Goal: Communication & Community: Answer question/provide support

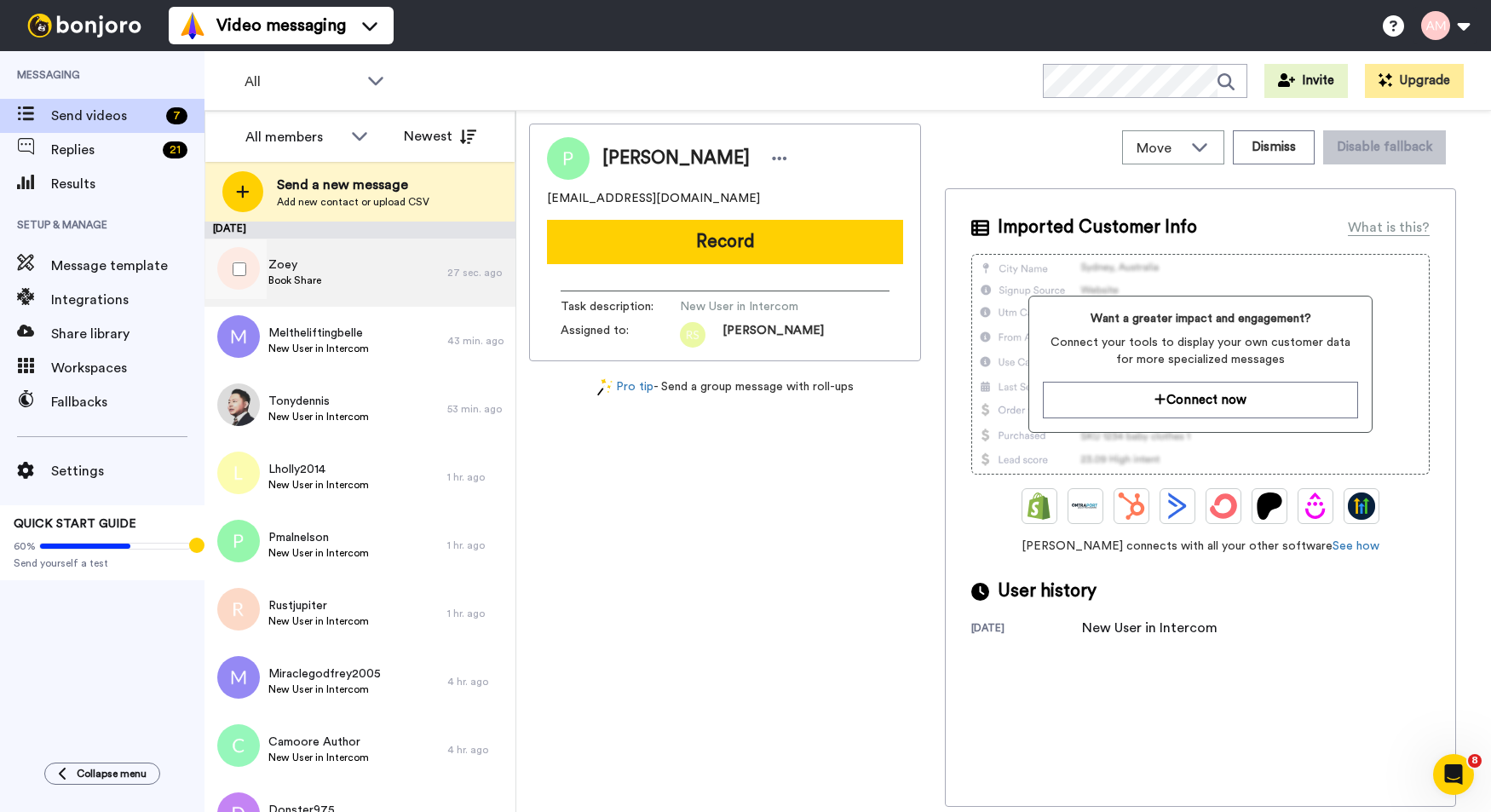
click at [354, 279] on div "Zoey Book Share" at bounding box center [325, 272] width 243 height 68
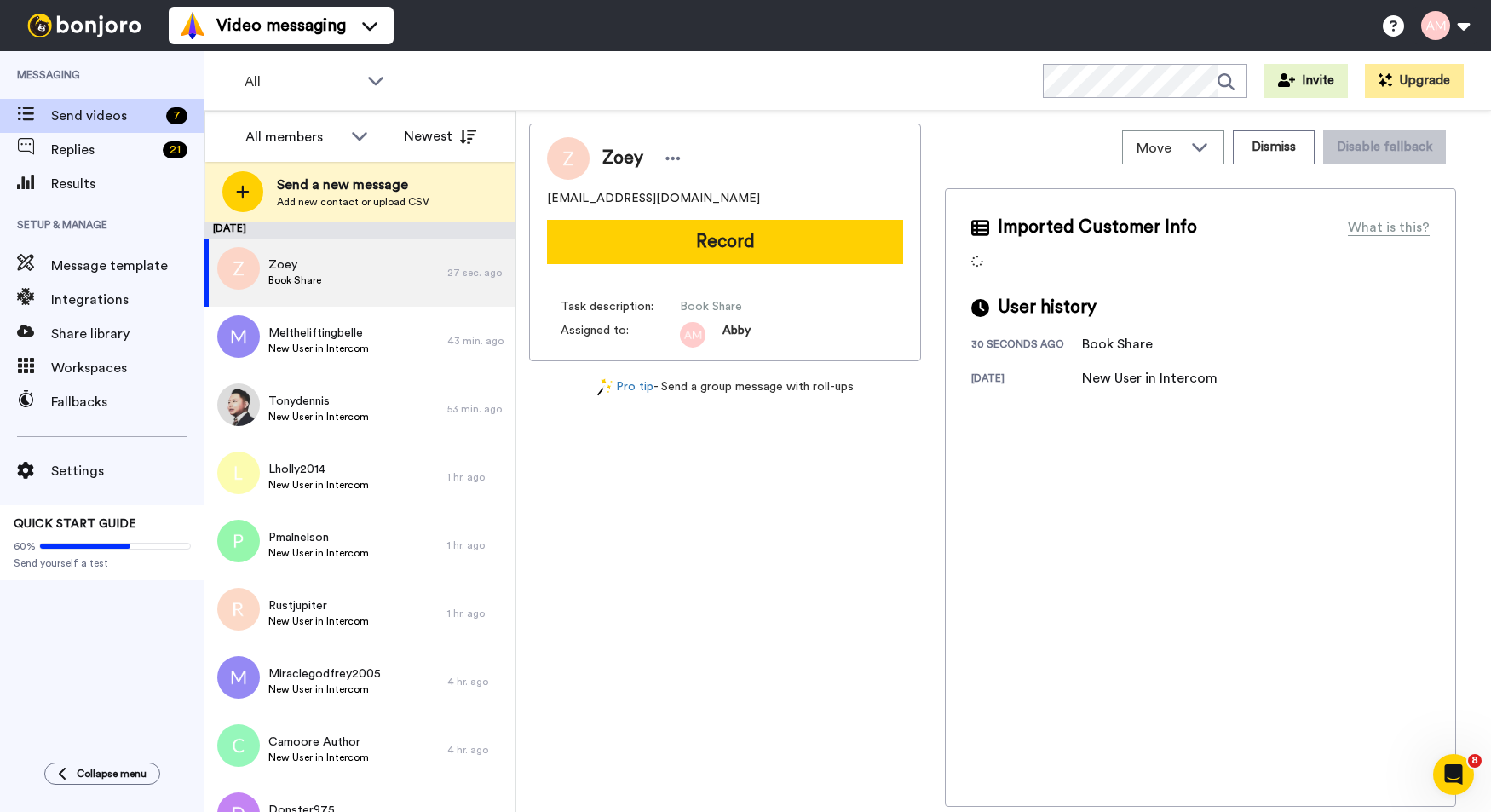
click at [682, 253] on button "Record" at bounding box center [725, 241] width 356 height 44
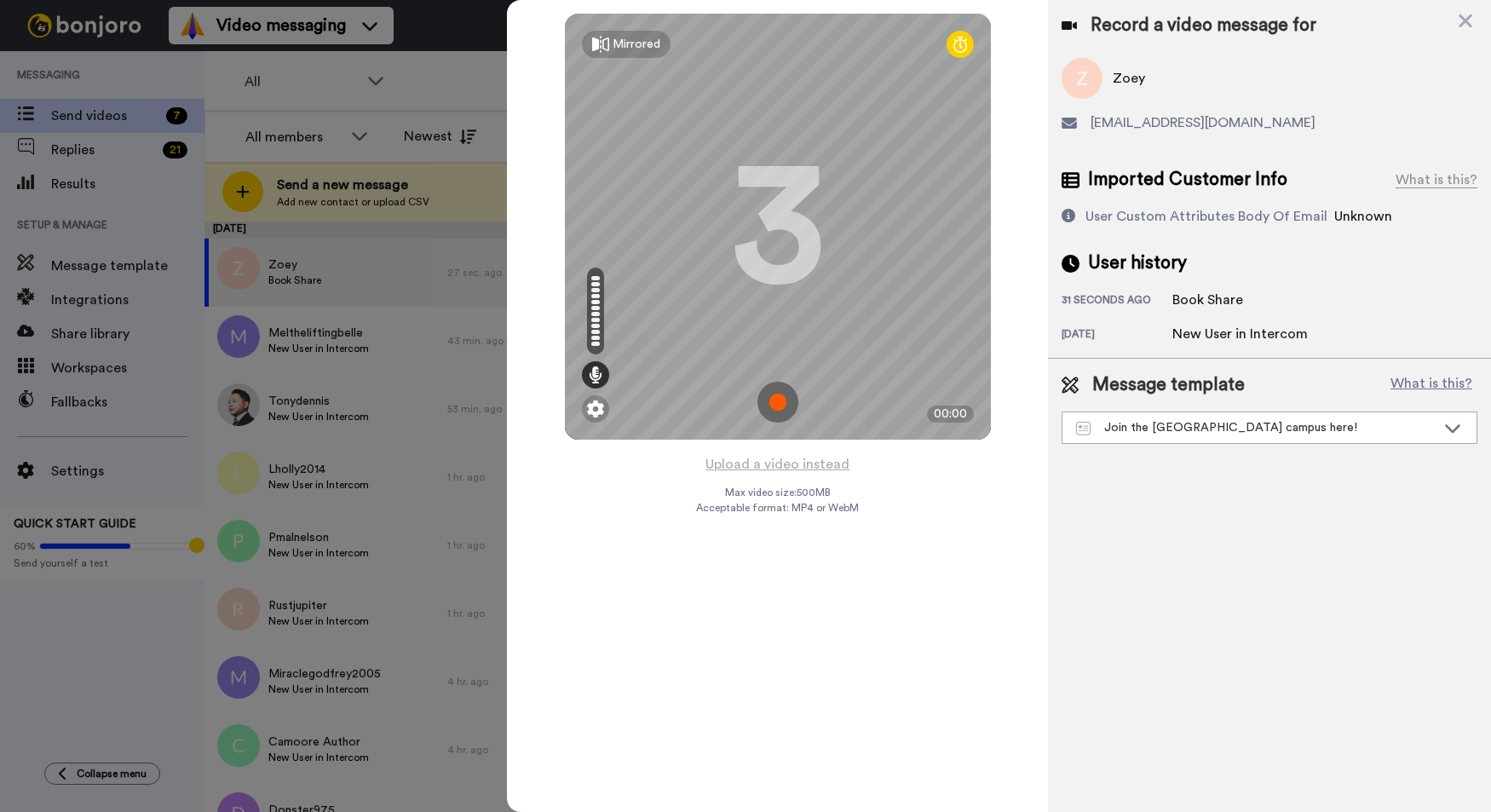
click at [776, 405] on img at bounding box center [777, 402] width 41 height 41
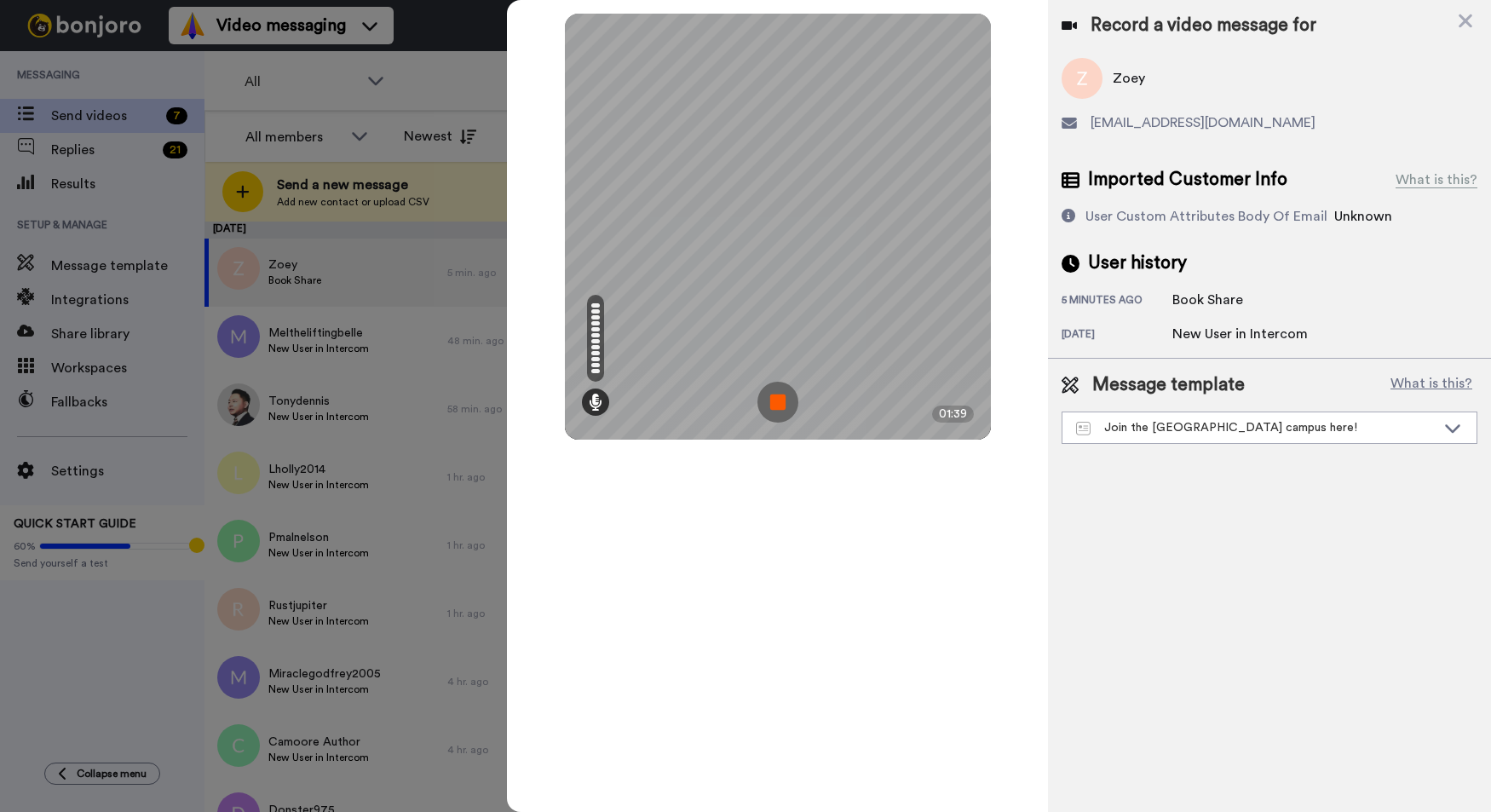
click at [784, 402] on img at bounding box center [777, 402] width 41 height 41
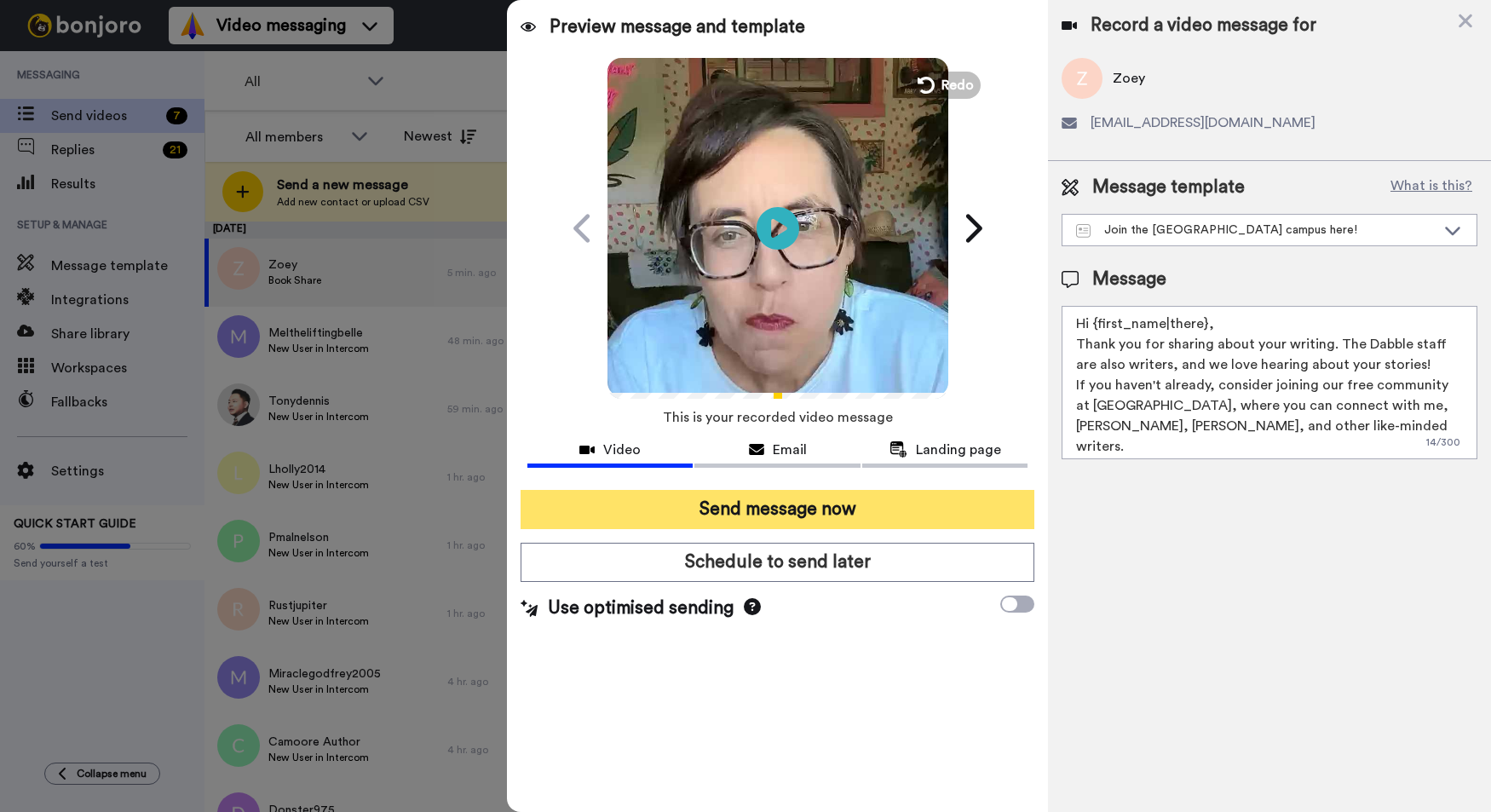
click at [724, 510] on button "Send message now" at bounding box center [777, 509] width 514 height 39
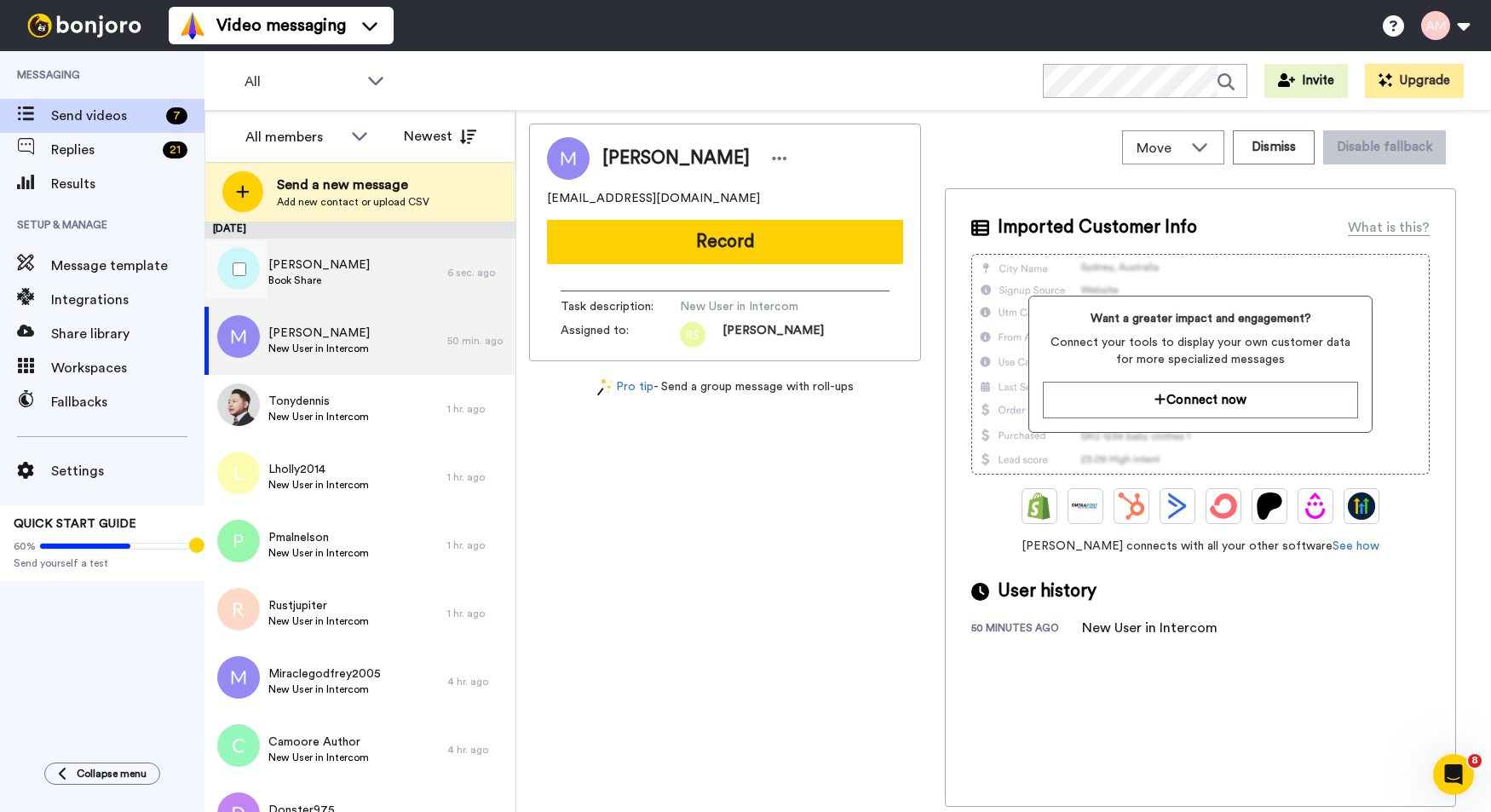
click at [294, 267] on span "Adam Dolan" at bounding box center [319, 265] width 101 height 17
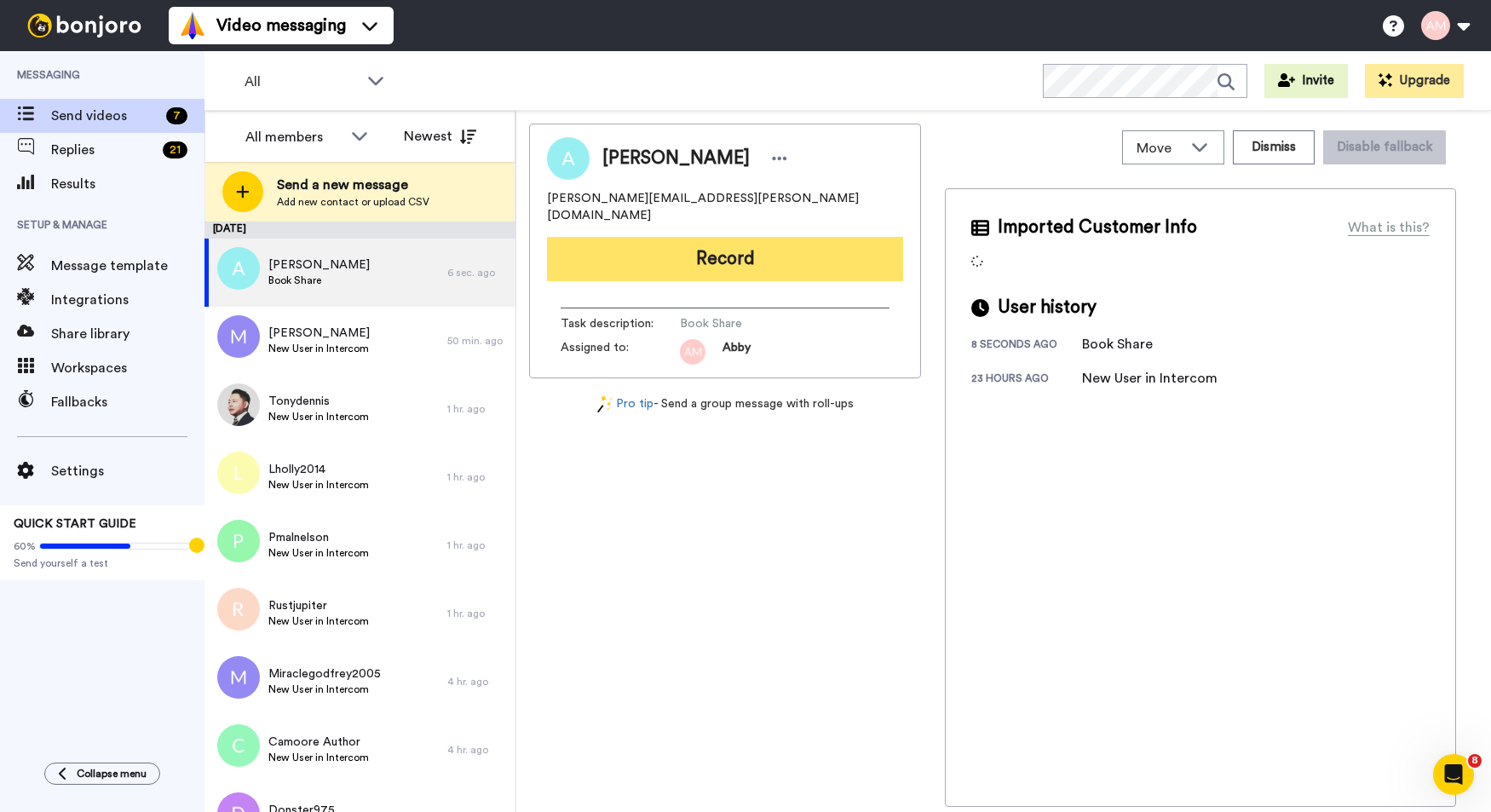
click at [711, 244] on button "Record" at bounding box center [725, 258] width 356 height 44
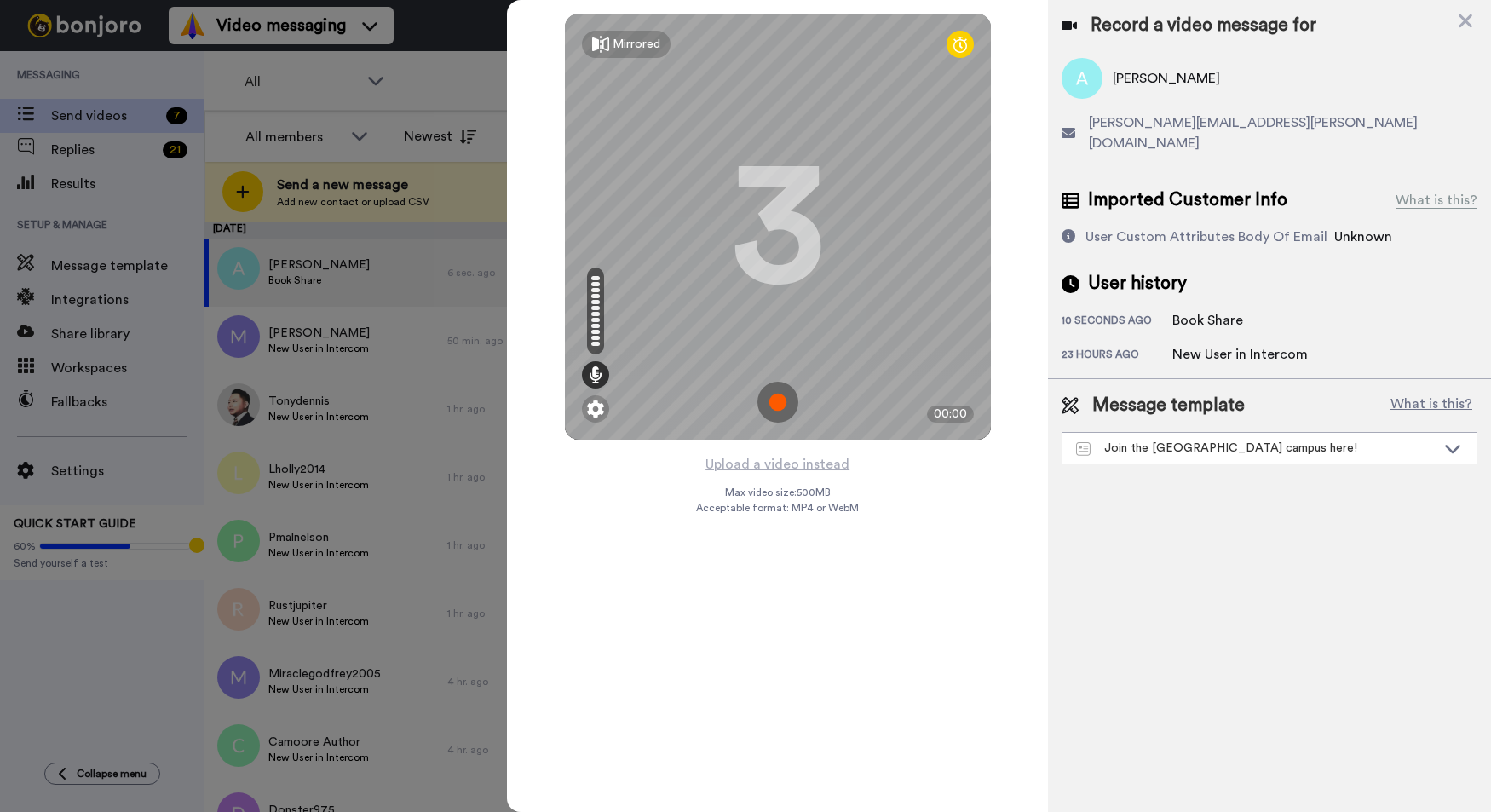
click at [767, 406] on img at bounding box center [777, 402] width 41 height 41
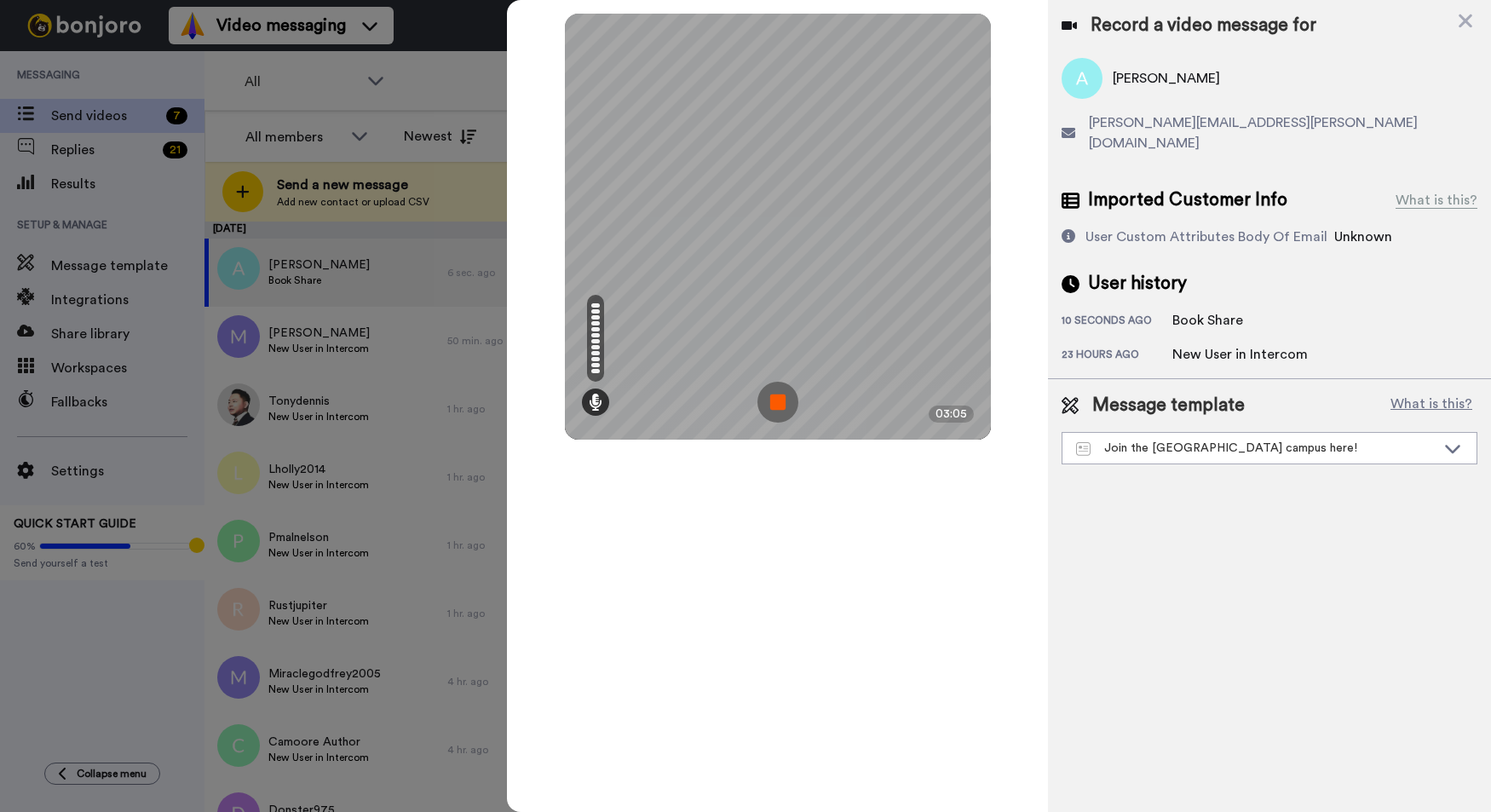
click at [783, 408] on img at bounding box center [777, 402] width 41 height 41
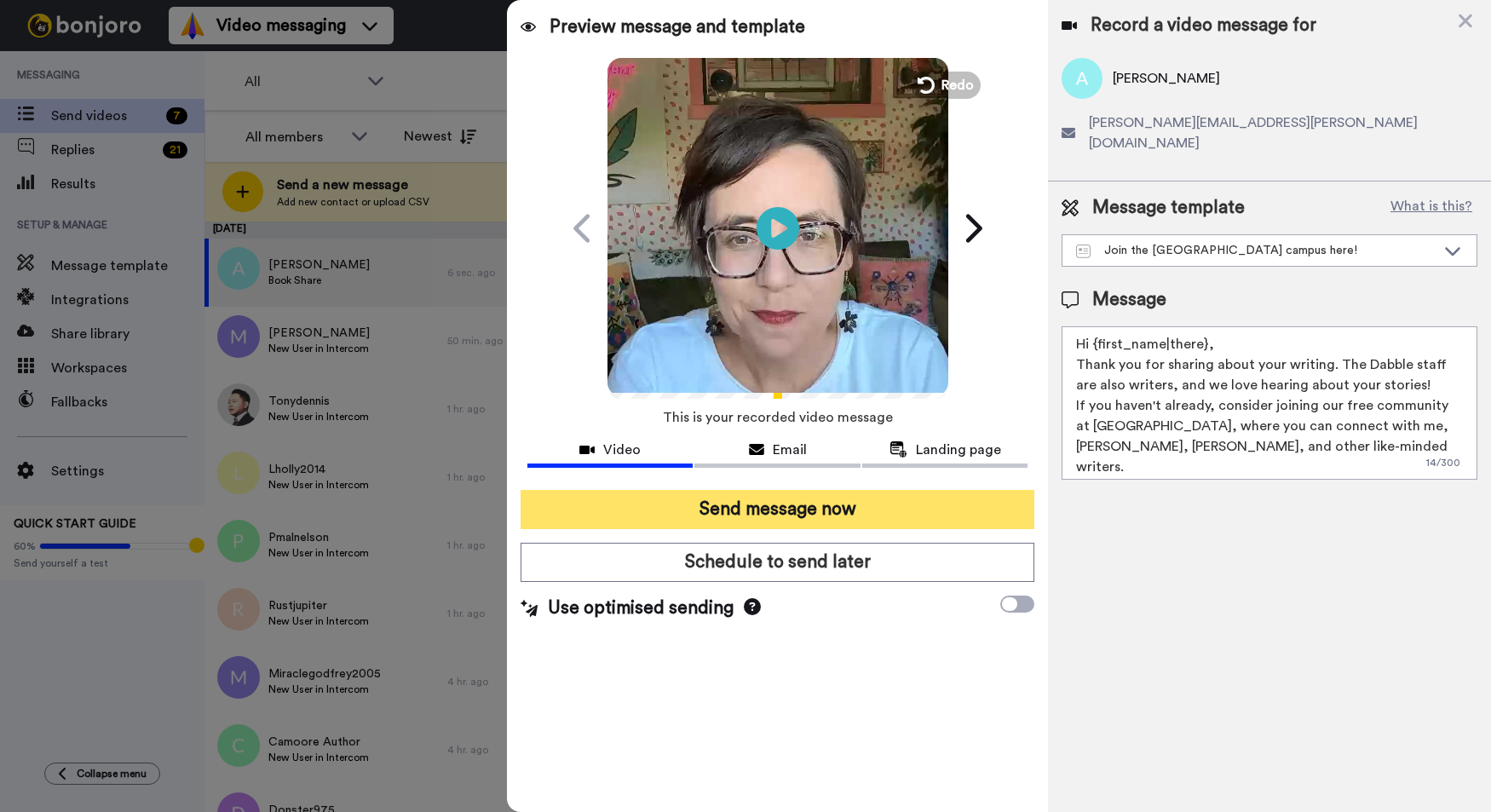
click at [746, 512] on button "Send message now" at bounding box center [777, 509] width 514 height 39
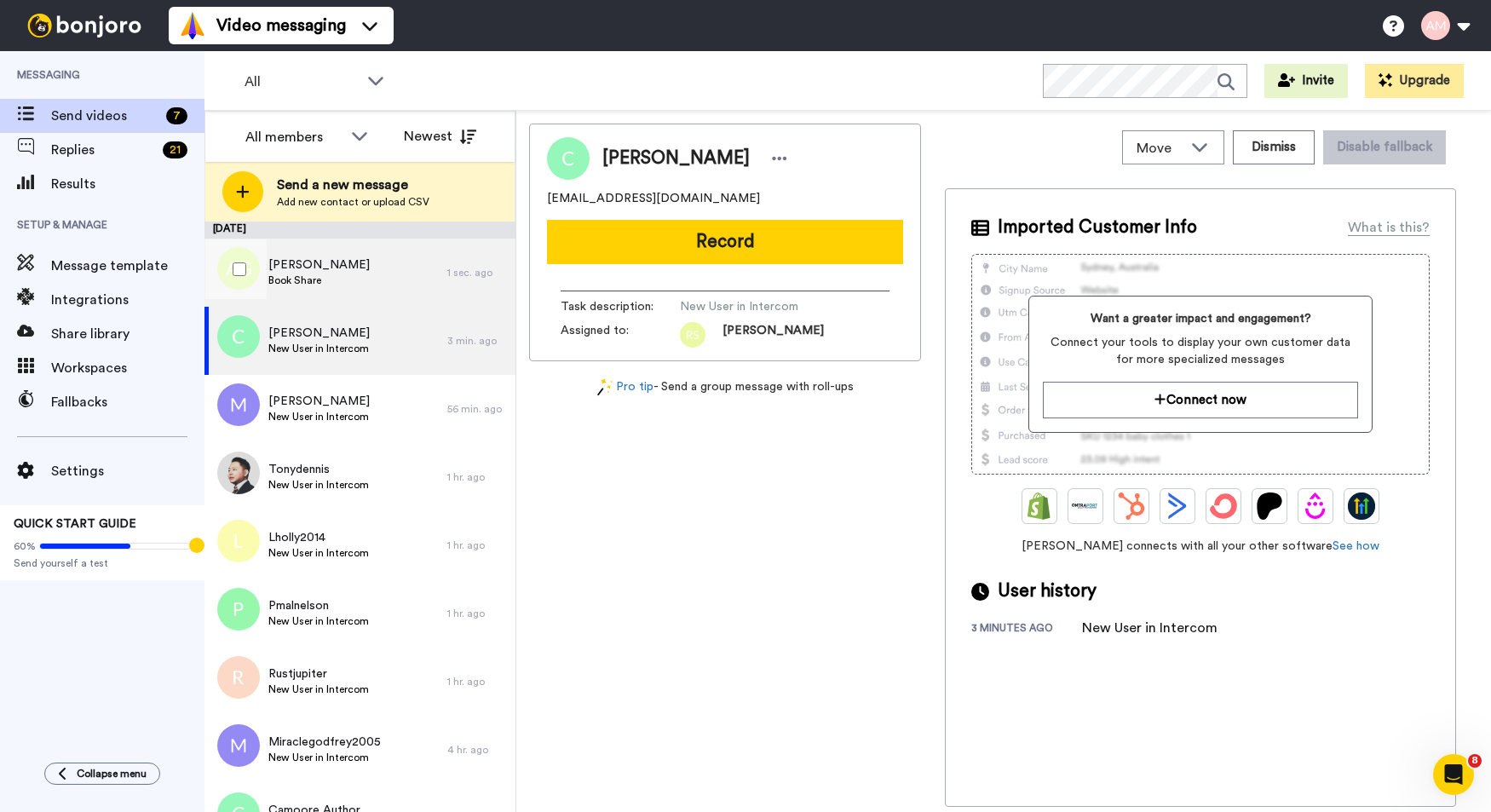
click at [314, 272] on span "[PERSON_NAME]" at bounding box center [319, 265] width 101 height 17
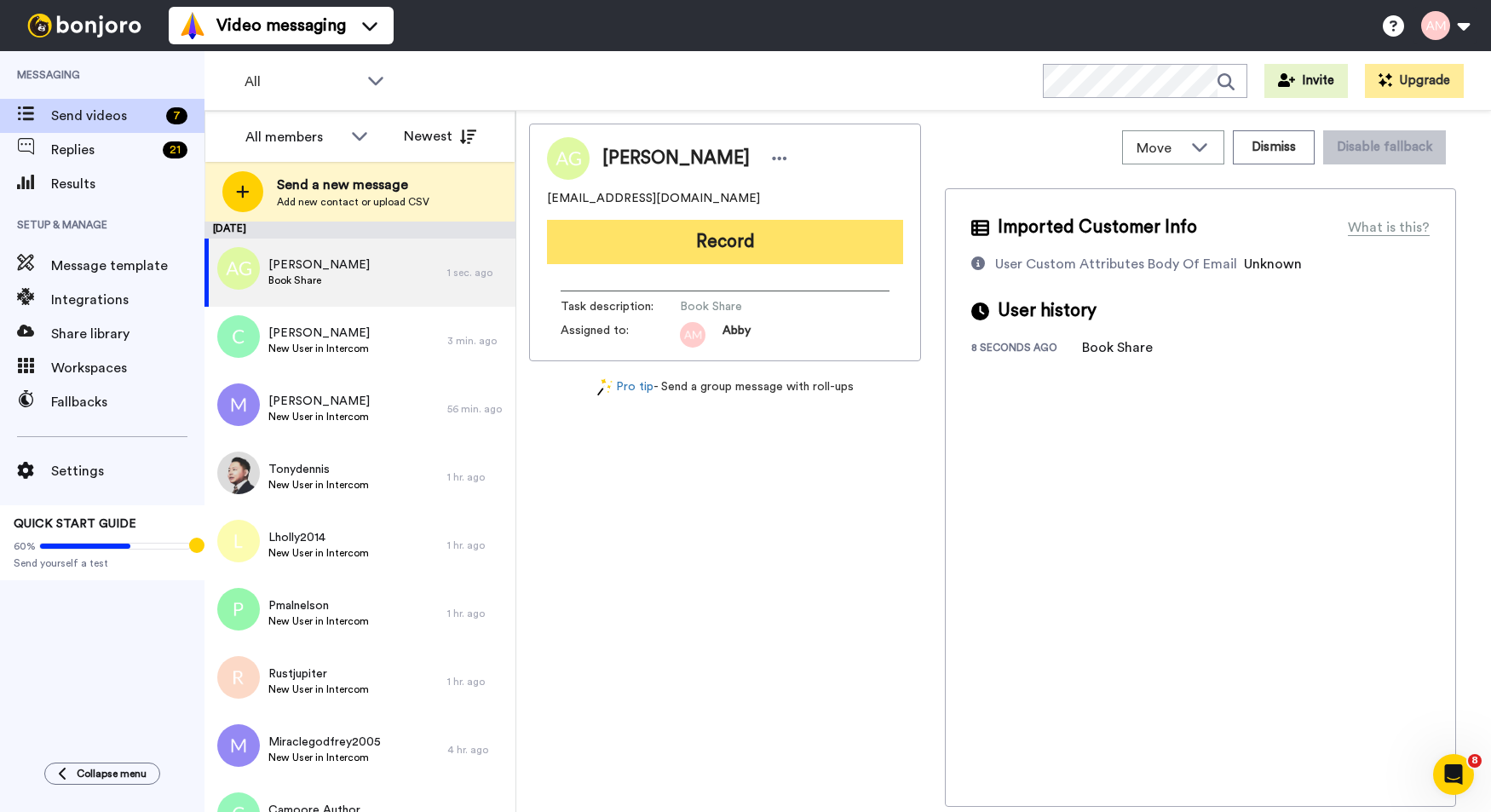
click at [712, 237] on button "Record" at bounding box center [725, 241] width 356 height 44
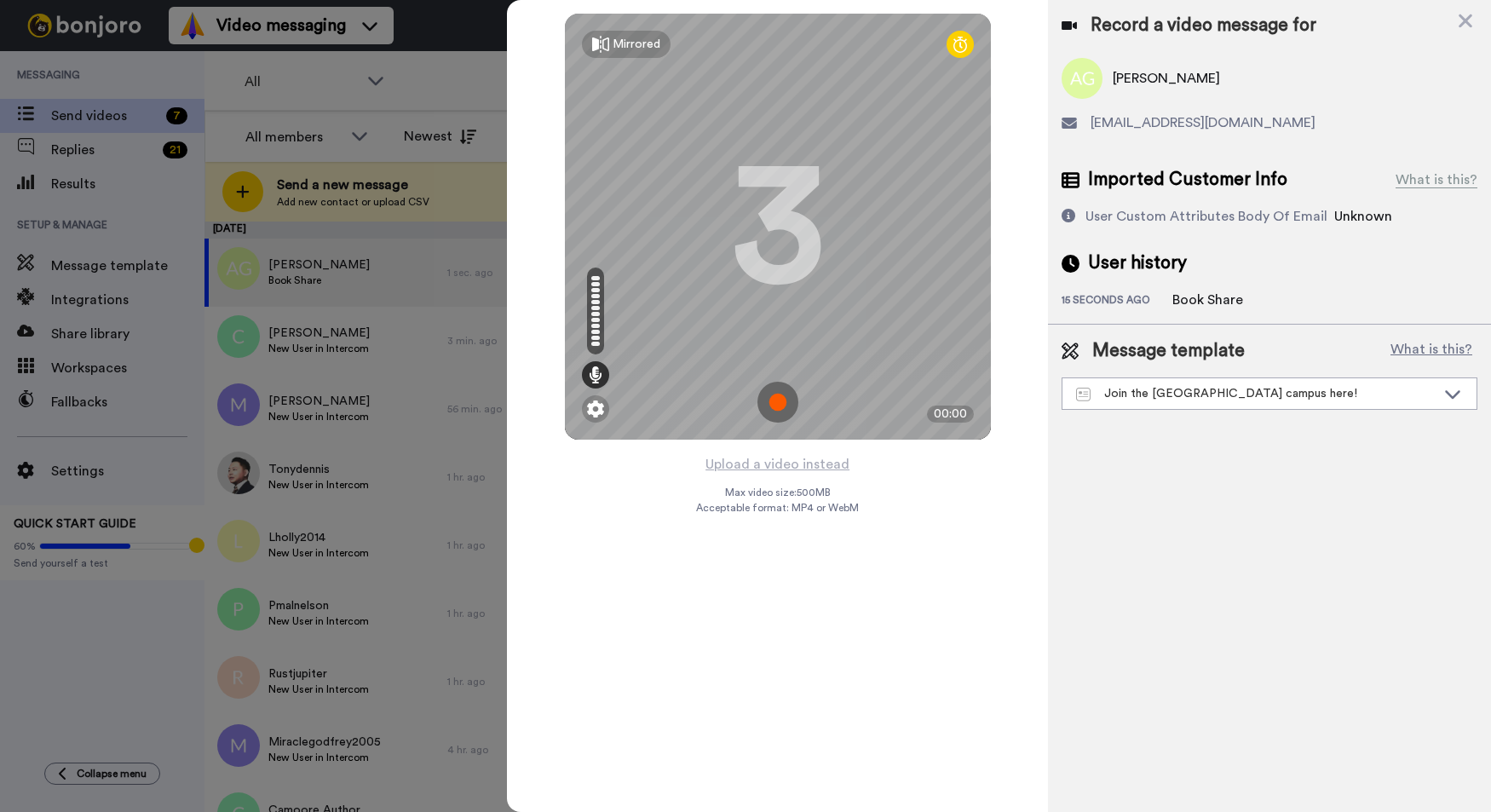
click at [775, 402] on img at bounding box center [777, 402] width 41 height 41
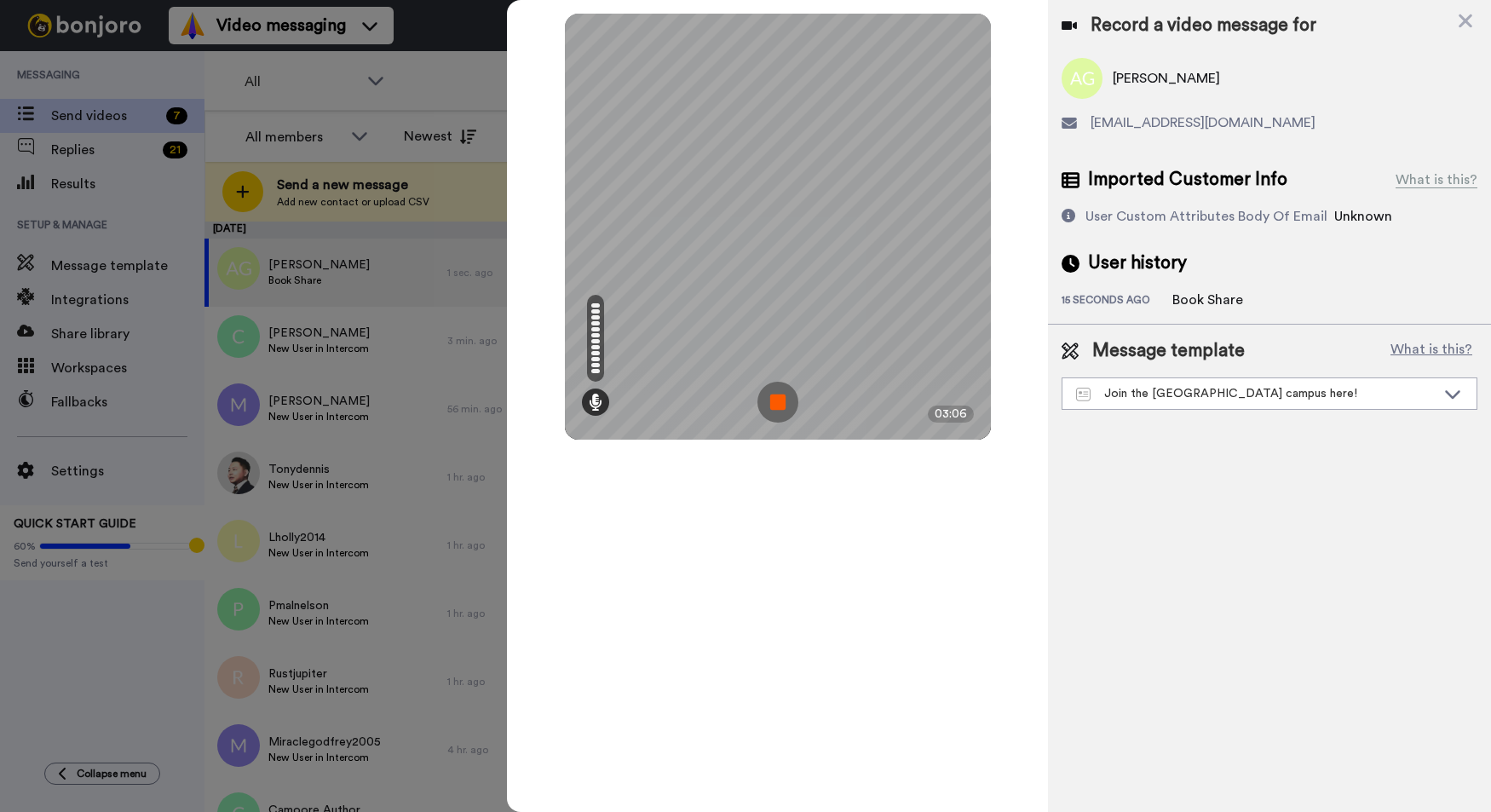
click at [777, 393] on img at bounding box center [777, 402] width 41 height 41
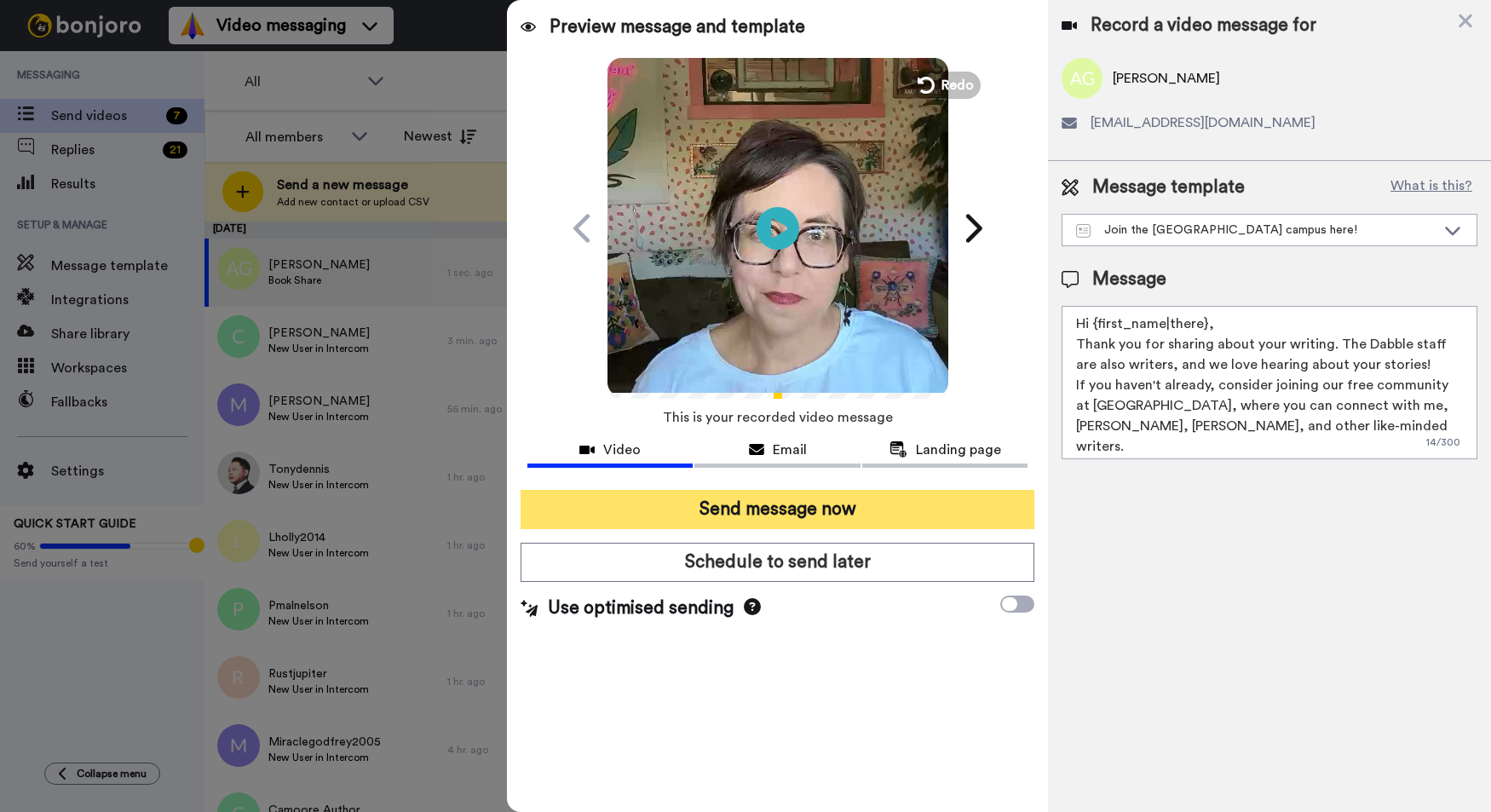
click at [720, 509] on button "Send message now" at bounding box center [777, 509] width 514 height 39
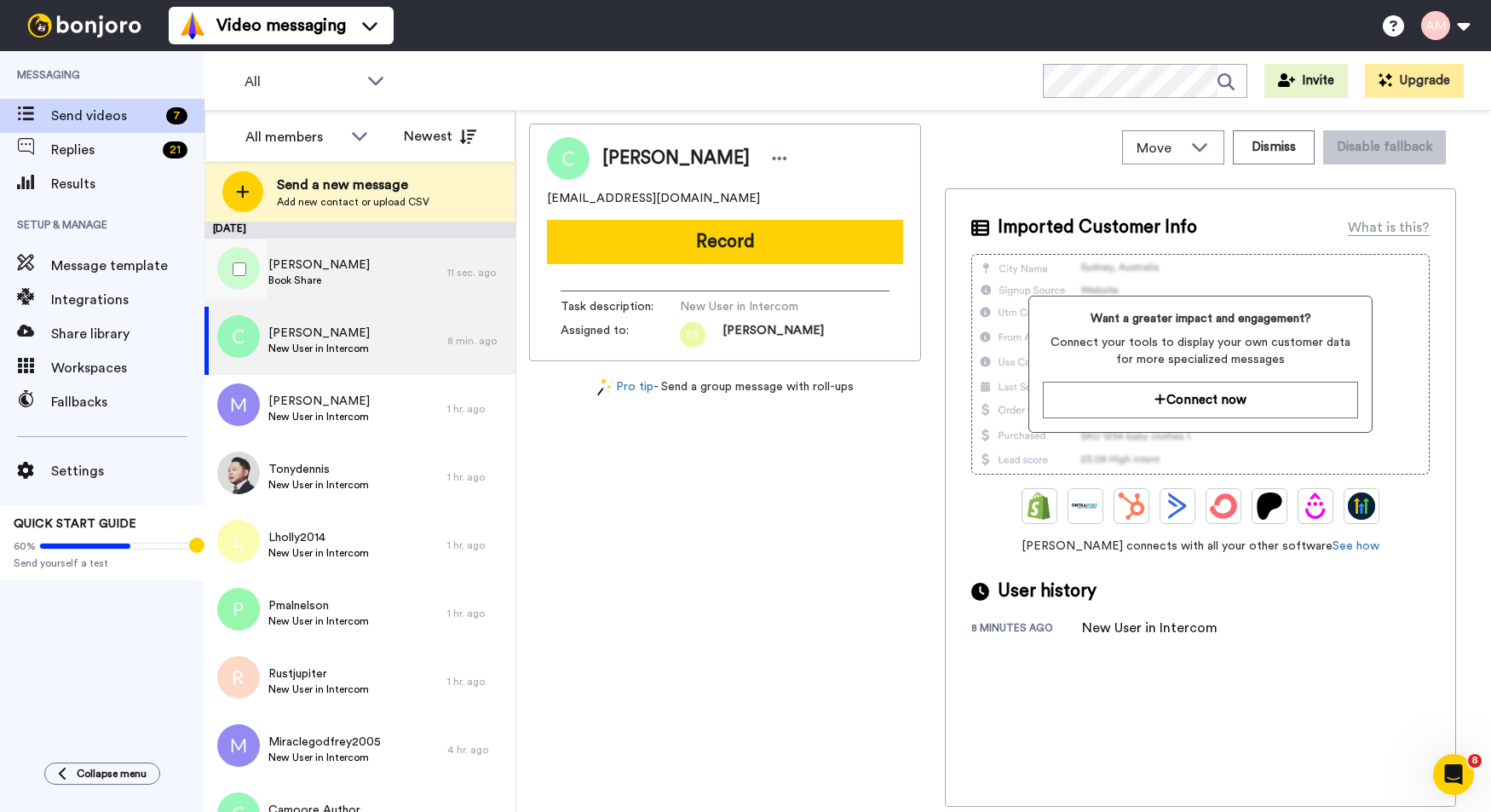
click at [352, 274] on div "Fite Book Share" at bounding box center [325, 272] width 243 height 68
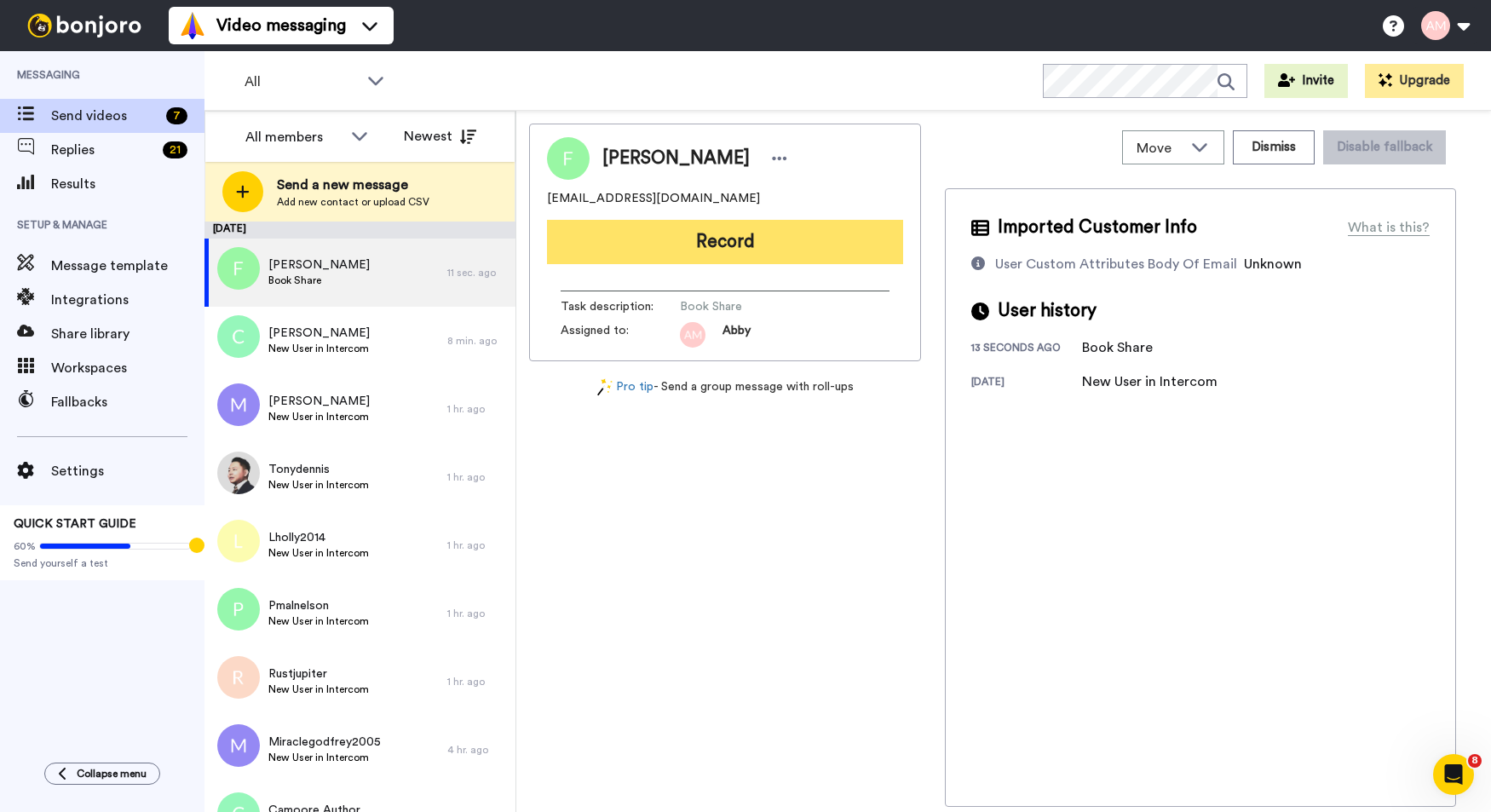
click at [703, 244] on button "Record" at bounding box center [725, 241] width 356 height 44
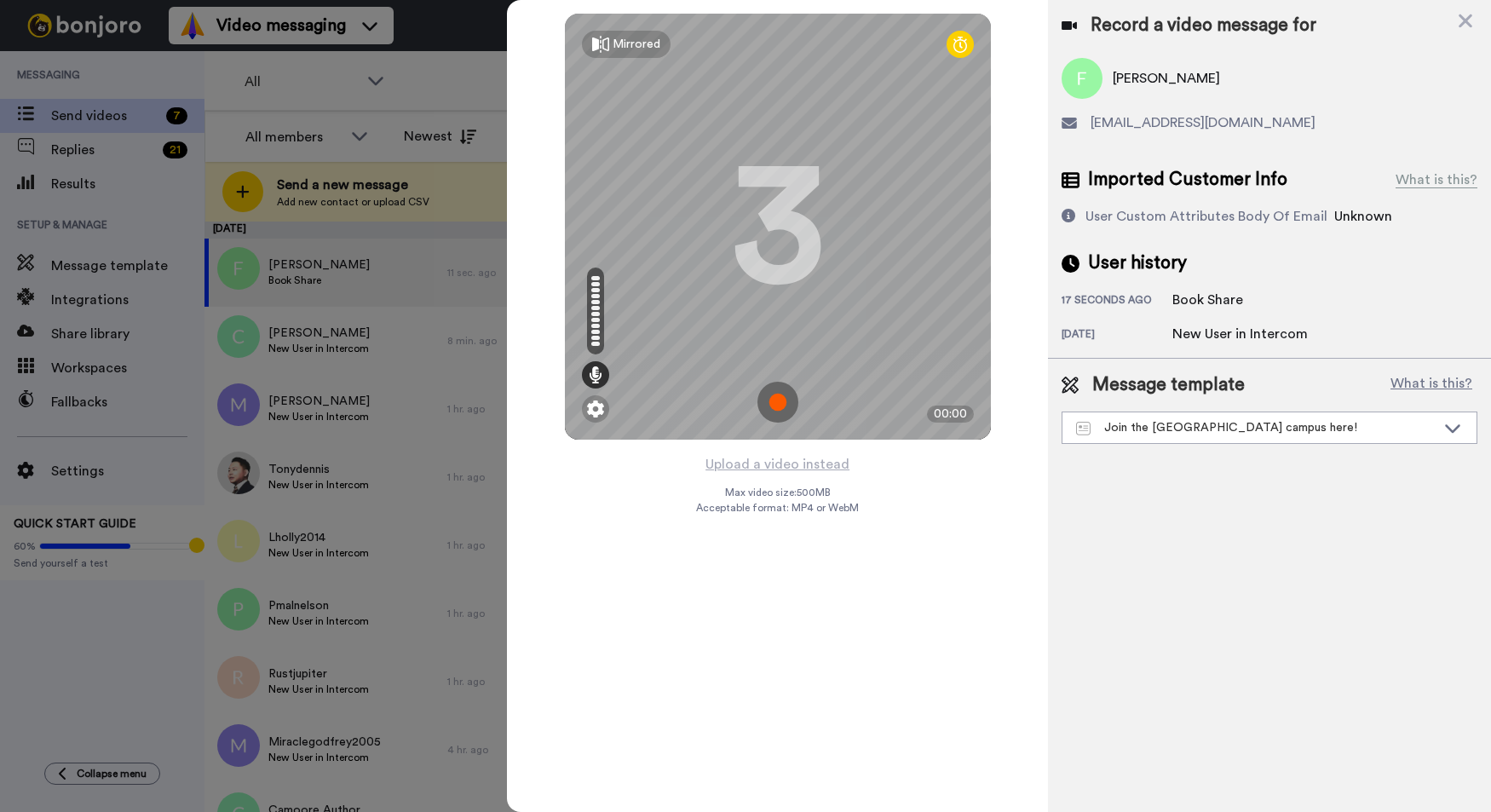
click at [771, 404] on img at bounding box center [777, 402] width 41 height 41
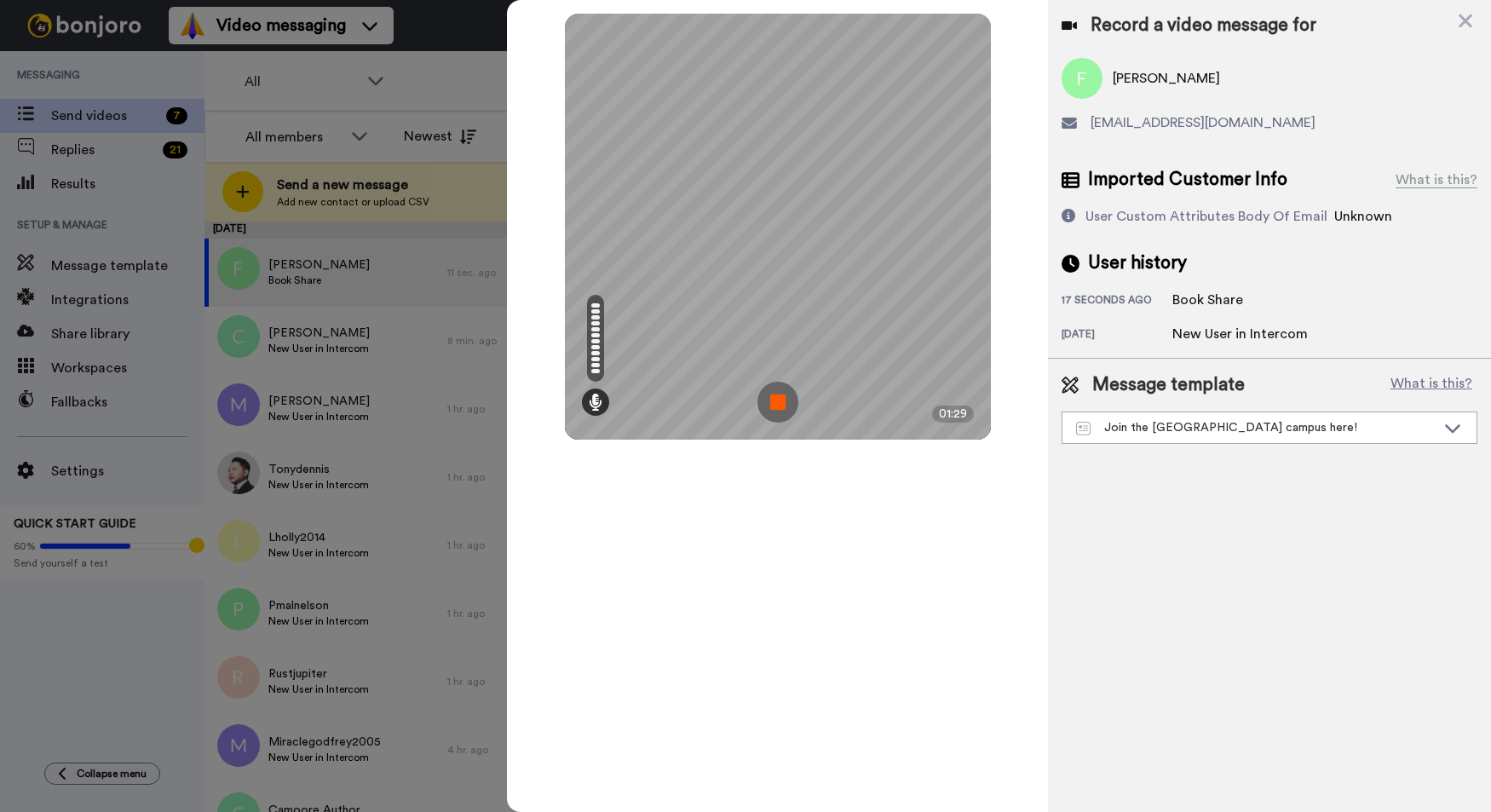
click at [772, 404] on img at bounding box center [777, 402] width 41 height 41
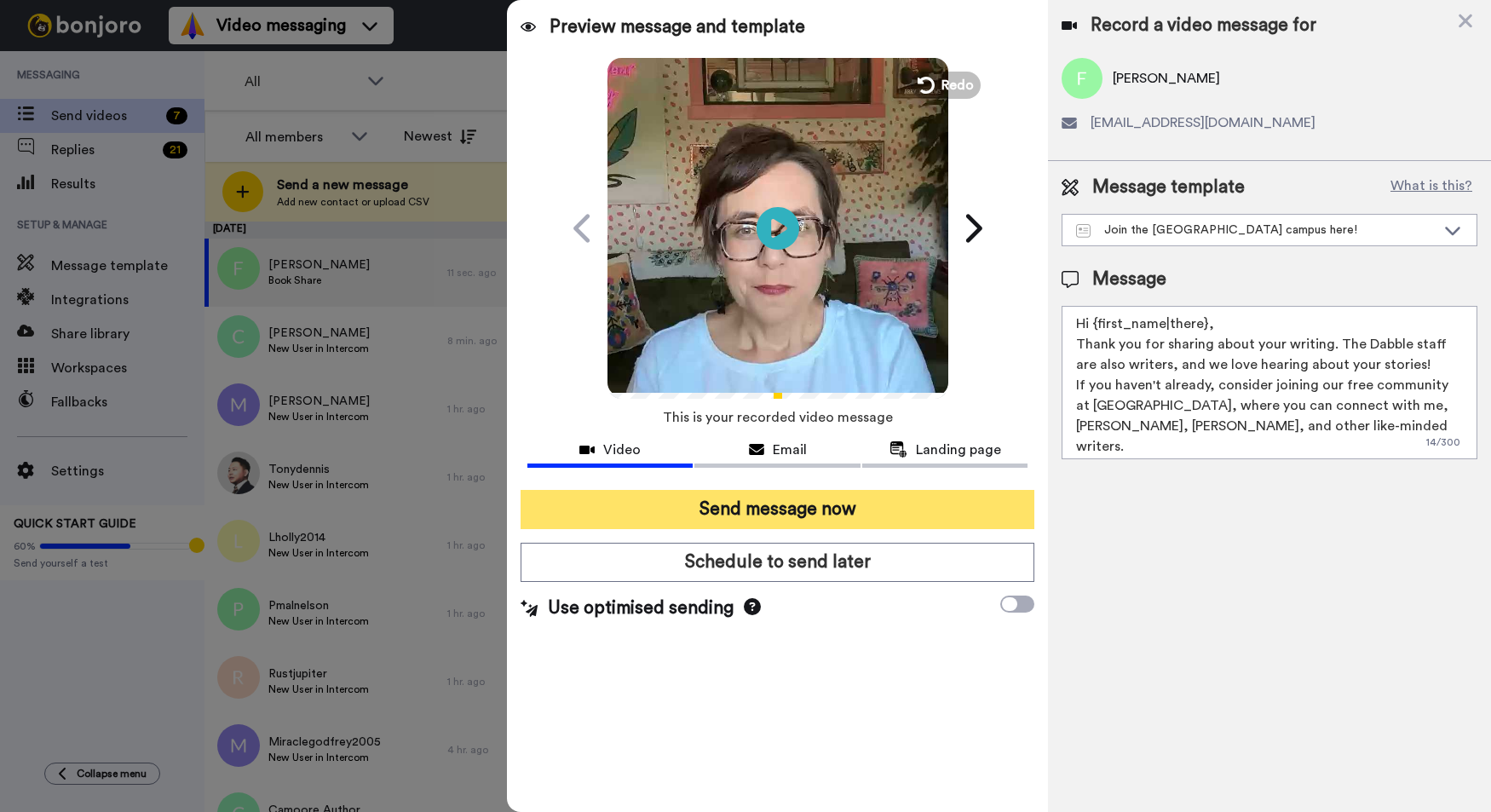
click at [740, 509] on button "Send message now" at bounding box center [777, 509] width 514 height 39
